Goal: Information Seeking & Learning: Learn about a topic

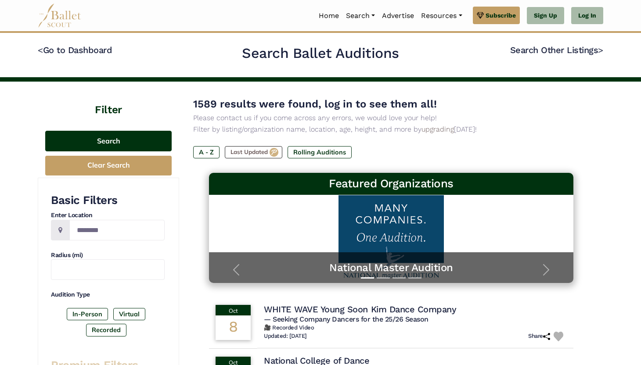
click at [130, 145] on button "Search" at bounding box center [108, 141] width 126 height 21
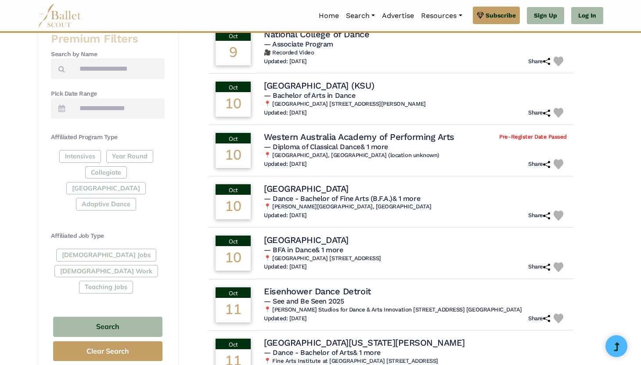
scroll to position [327, 0]
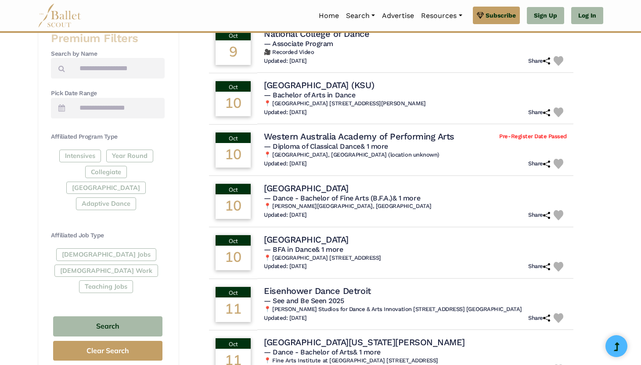
click at [72, 248] on div "Full-Time Jobs Gig Work Teaching Jobs" at bounding box center [108, 272] width 114 height 48
click at [78, 248] on div "Full-Time Jobs Gig Work Teaching Jobs" at bounding box center [108, 272] width 114 height 48
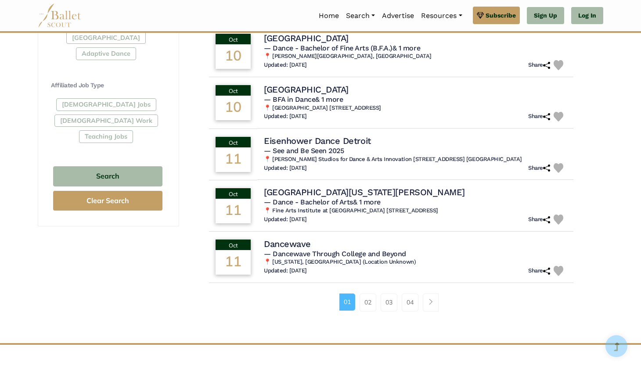
scroll to position [497, 0]
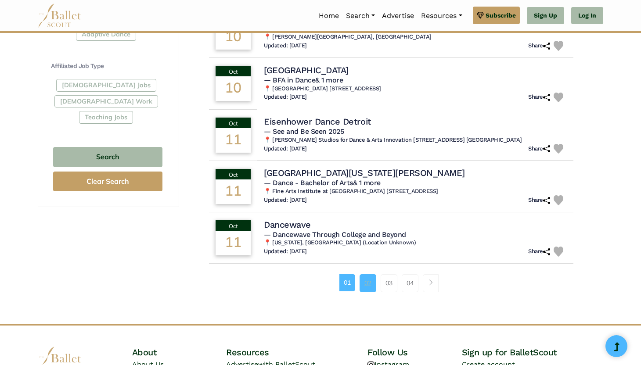
click at [363, 283] on link "02" at bounding box center [368, 283] width 17 height 18
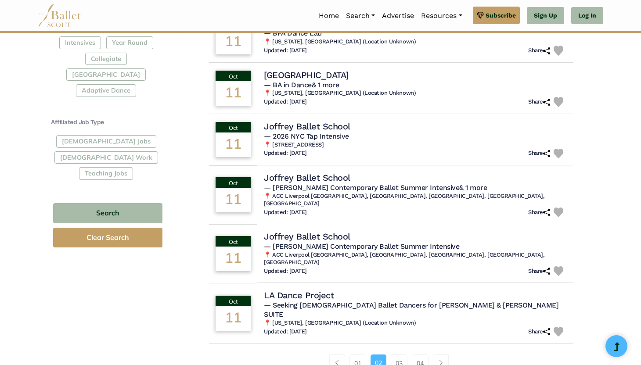
scroll to position [446, 0]
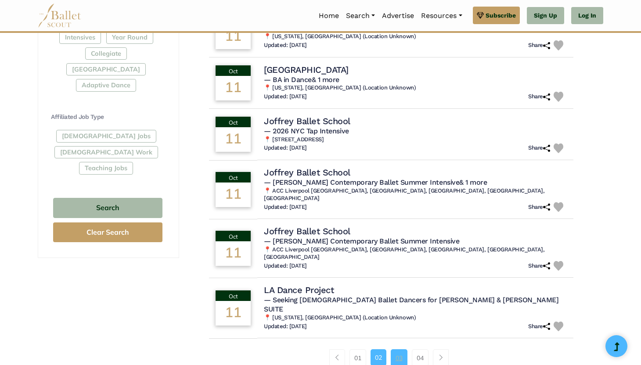
click at [394, 349] on link "03" at bounding box center [399, 358] width 17 height 18
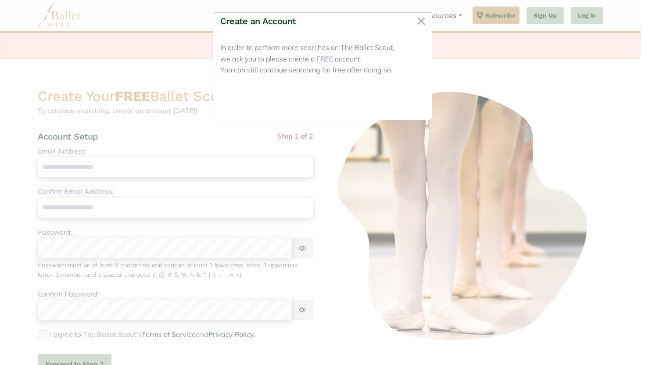
click at [404, 106] on button "Close" at bounding box center [408, 102] width 33 height 21
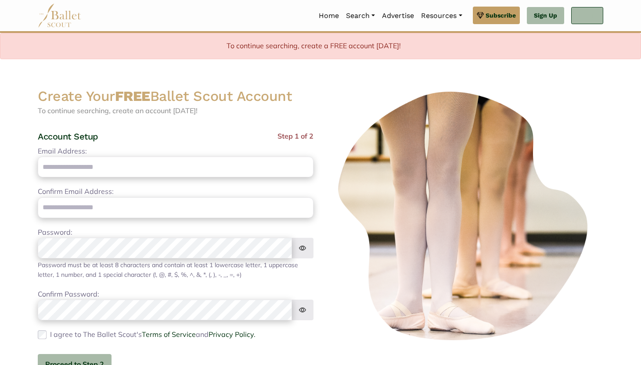
click at [583, 21] on link "Log In" at bounding box center [587, 16] width 32 height 18
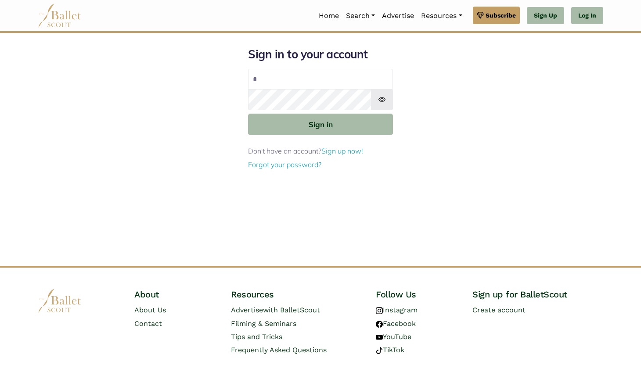
type input "**********"
click at [248, 114] on button "Sign in" at bounding box center [320, 125] width 145 height 22
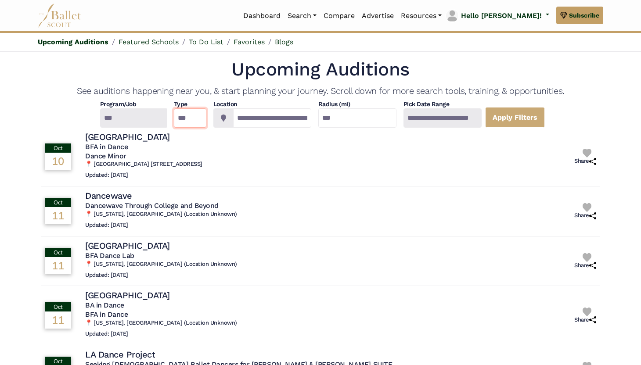
click at [203, 110] on select "*** ********* ******* ********" at bounding box center [190, 117] width 32 height 19
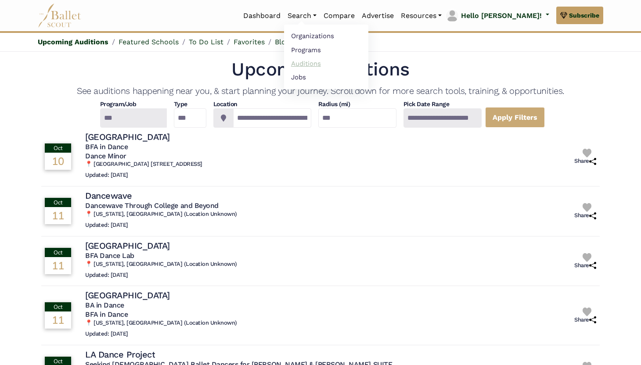
click at [356, 61] on link "Auditions" at bounding box center [326, 64] width 84 height 14
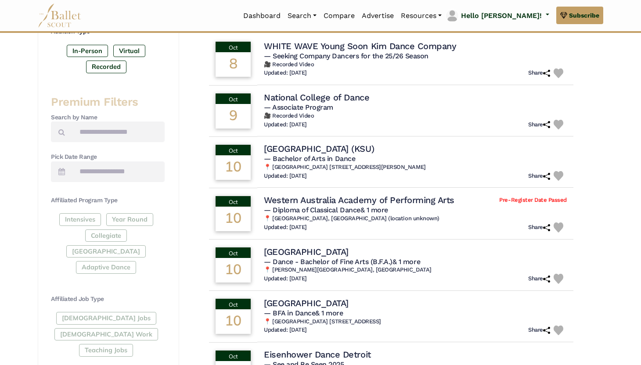
scroll to position [267, 0]
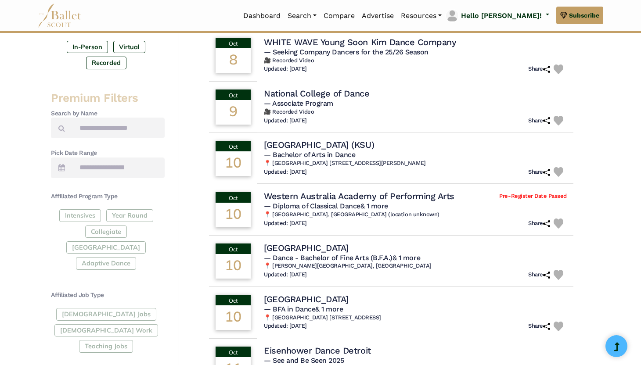
click at [100, 308] on div "Full-Time Jobs Gig Work Teaching Jobs" at bounding box center [108, 332] width 114 height 48
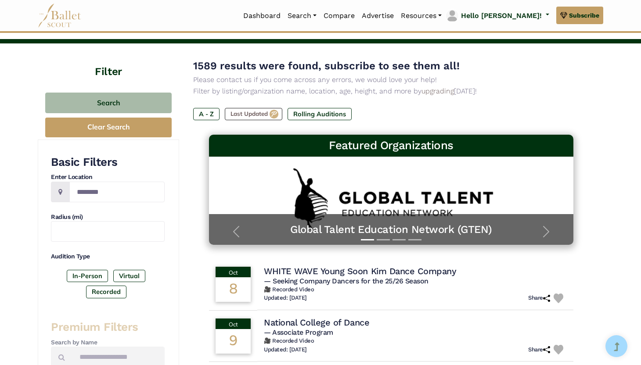
scroll to position [31, 0]
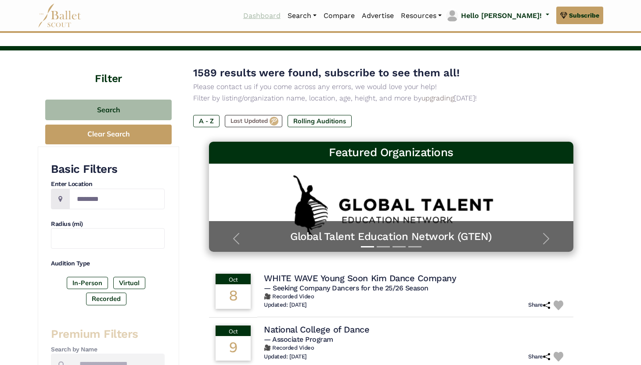
click at [284, 16] on link "Dashboard" at bounding box center [262, 16] width 44 height 18
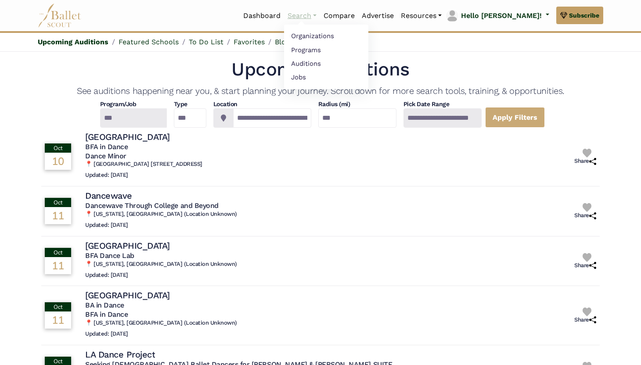
click at [320, 14] on link "Search" at bounding box center [302, 16] width 36 height 18
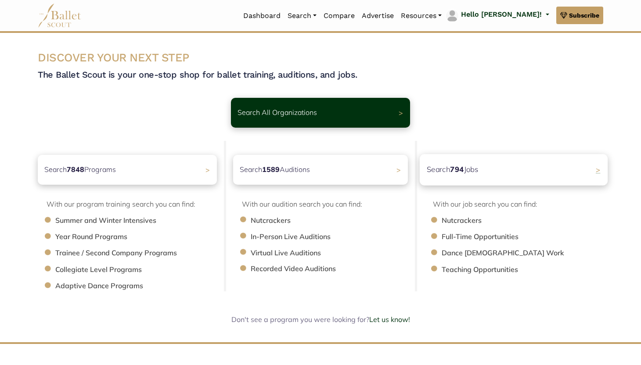
click at [492, 171] on div "Search 794 Jobs >" at bounding box center [514, 169] width 188 height 31
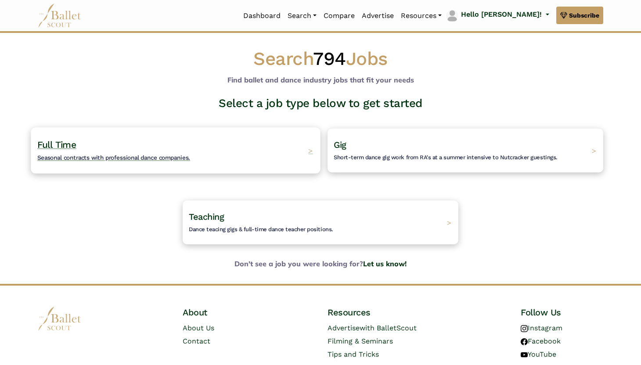
click at [195, 147] on div "Full Time Seasonal contracts with professional dance companies. >" at bounding box center [175, 150] width 289 height 46
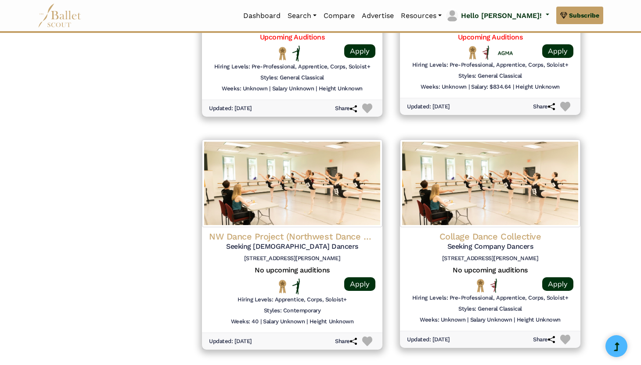
scroll to position [1065, 0]
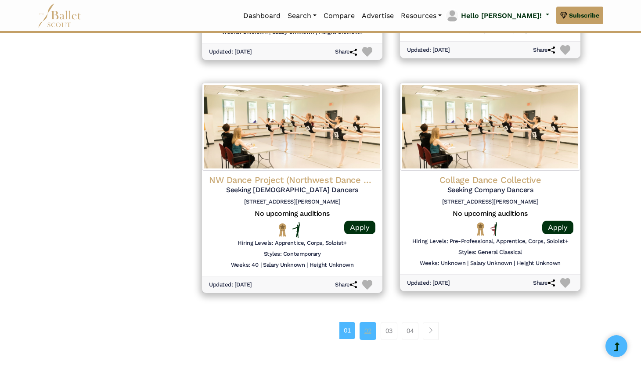
click at [366, 326] on link "02" at bounding box center [368, 331] width 17 height 18
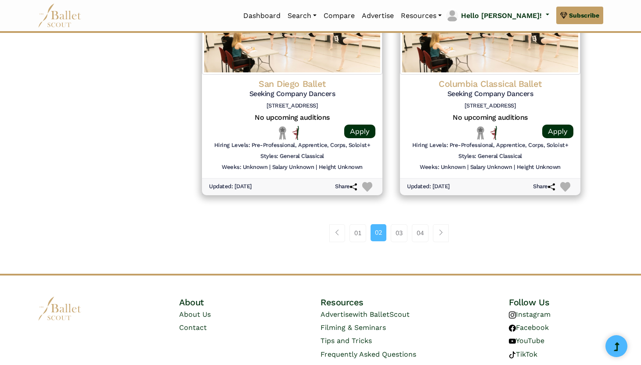
scroll to position [1171, 0]
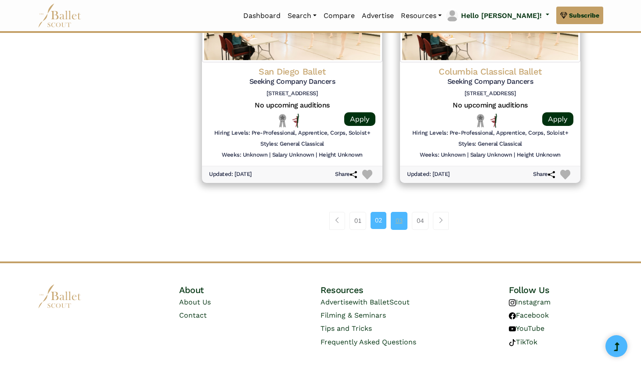
click at [396, 219] on link "03" at bounding box center [399, 221] width 17 height 18
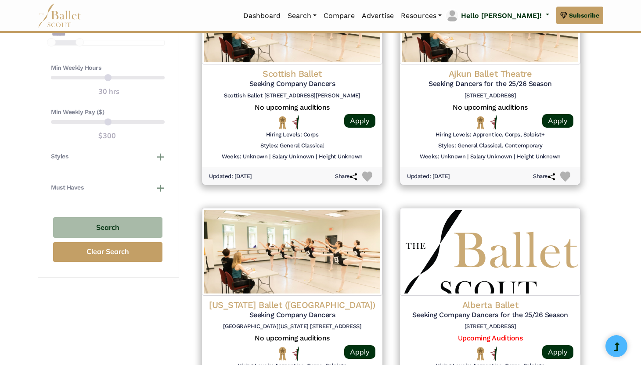
scroll to position [711, 0]
